Goal: Register for event/course

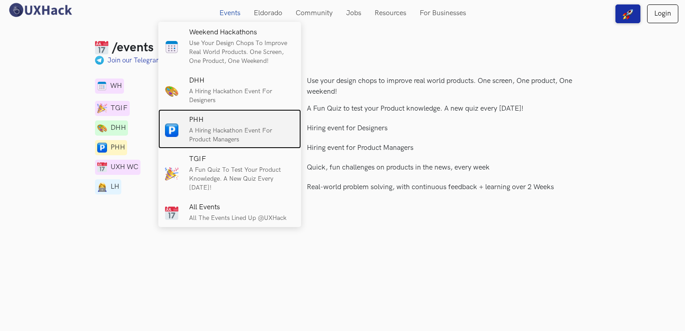
click at [194, 129] on p "A Hiring Hackathon event for Product Managers" at bounding box center [241, 135] width 105 height 18
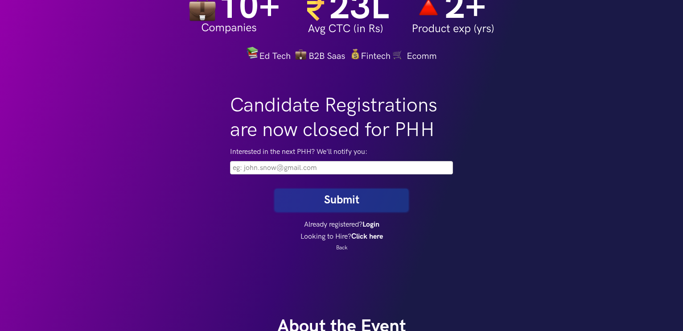
scroll to position [117, 0]
click at [241, 167] on input "email" at bounding box center [341, 166] width 223 height 13
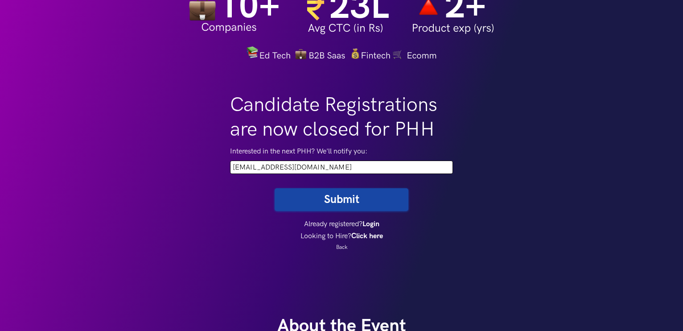
type input "[EMAIL_ADDRESS][DOMAIN_NAME]"
click at [275, 188] on button "Submit" at bounding box center [342, 199] width 134 height 23
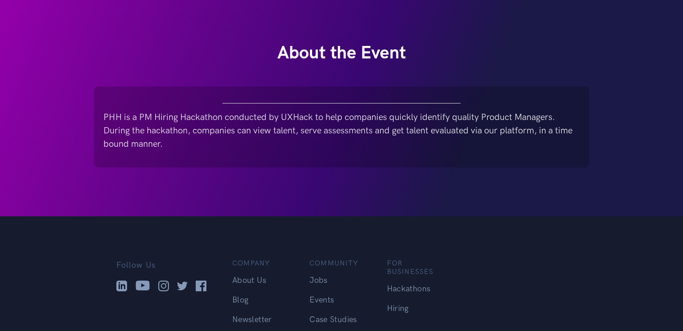
scroll to position [473, 0]
